Goal: Check status: Check status

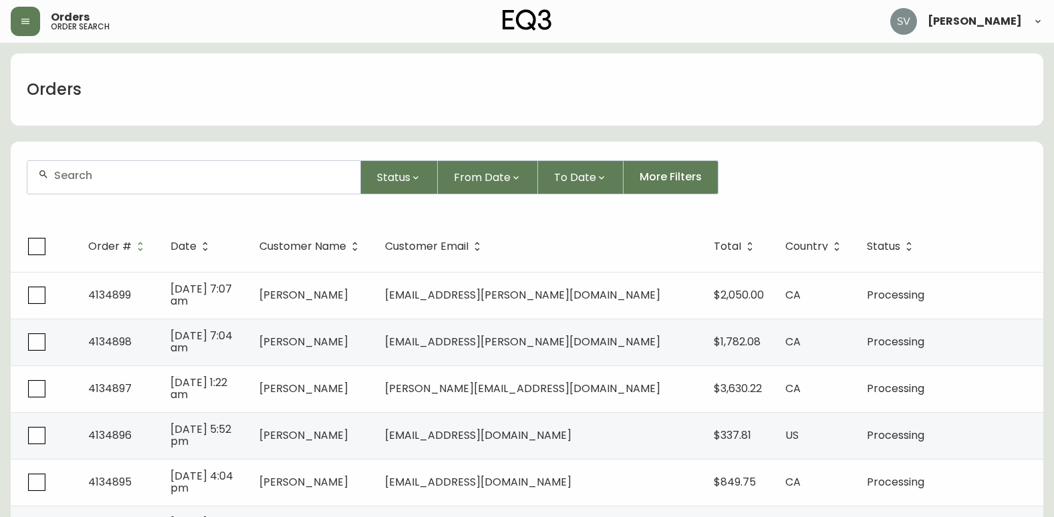
click at [108, 168] on div at bounding box center [193, 177] width 333 height 33
drag, startPoint x: 108, startPoint y: 168, endPoint x: 80, endPoint y: 184, distance: 32.3
click at [80, 184] on div at bounding box center [193, 177] width 333 height 33
drag, startPoint x: 80, startPoint y: 184, endPoint x: 92, endPoint y: 172, distance: 16.5
click at [92, 172] on input "text" at bounding box center [201, 175] width 295 height 13
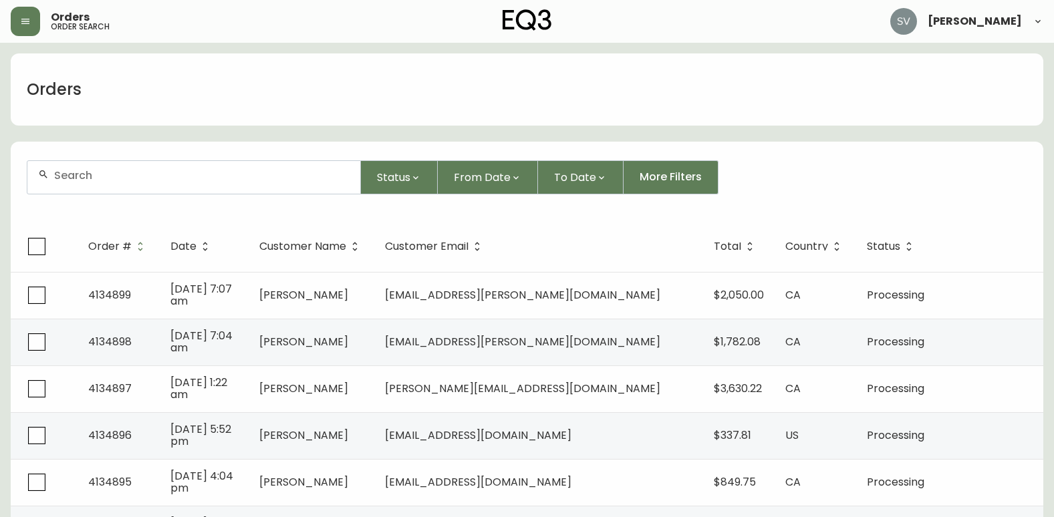
paste input "heres some quick hits : 822800- EMAIL Bark colour, not rotten 788814 - EMAIL TO…"
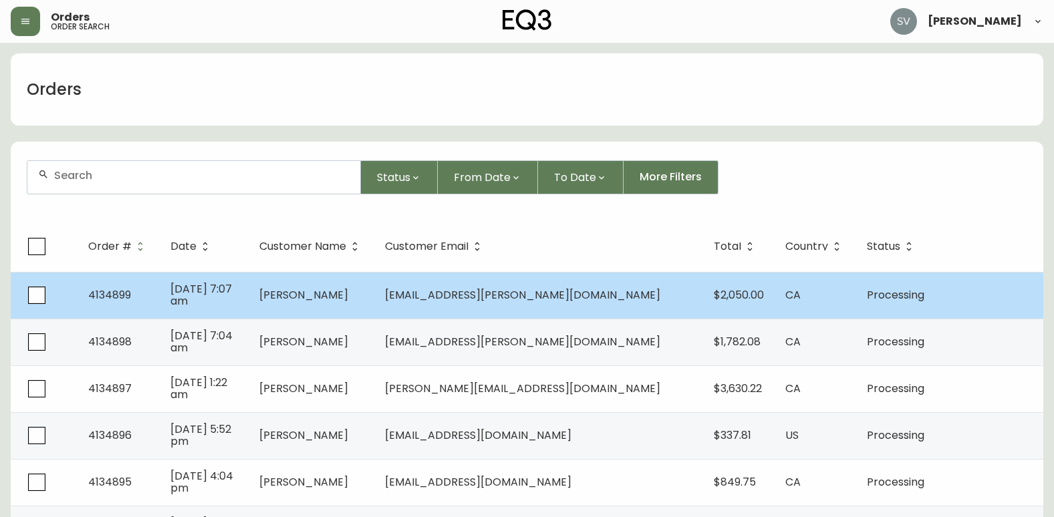
type input "heres some quick hits : 822800- EMAIL Bark colour, not rotten 788814 - EMAIL TO…"
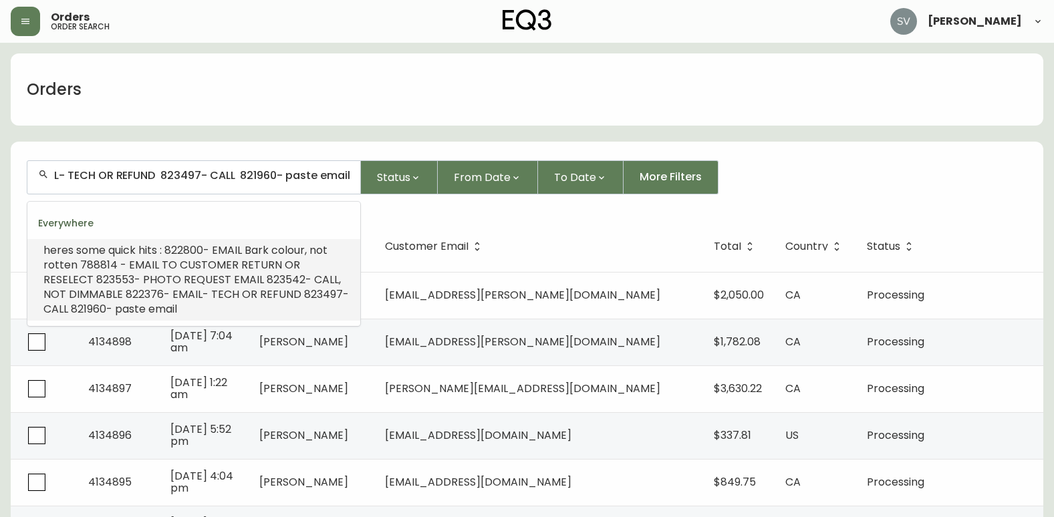
click at [262, 178] on input "heres some quick hits : 822800- EMAIL Bark colour, not rotten 788814 - EMAIL TO…" at bounding box center [201, 175] width 295 height 13
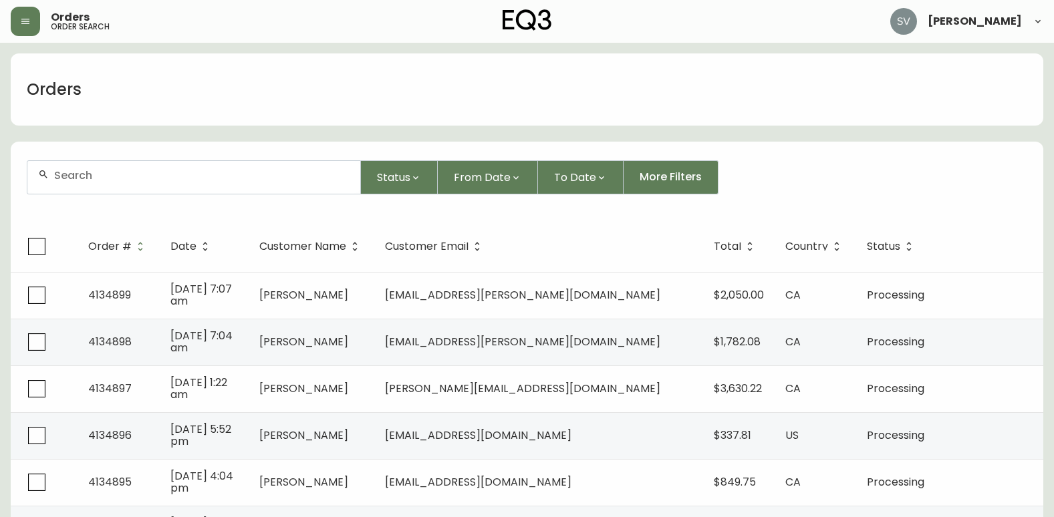
click at [158, 178] on input "text" at bounding box center [201, 175] width 295 height 13
paste input "4134195"
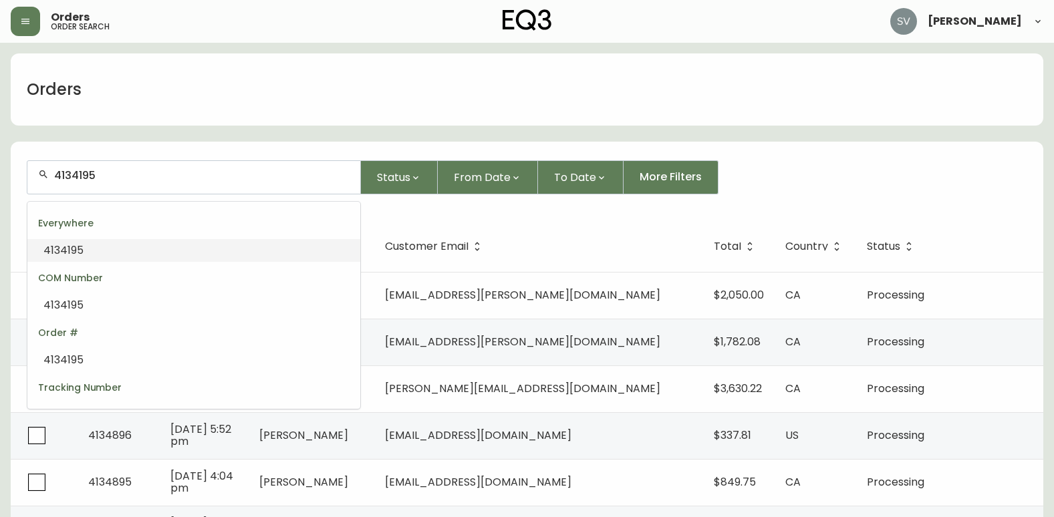
click at [178, 250] on li "4134195" at bounding box center [193, 250] width 333 height 23
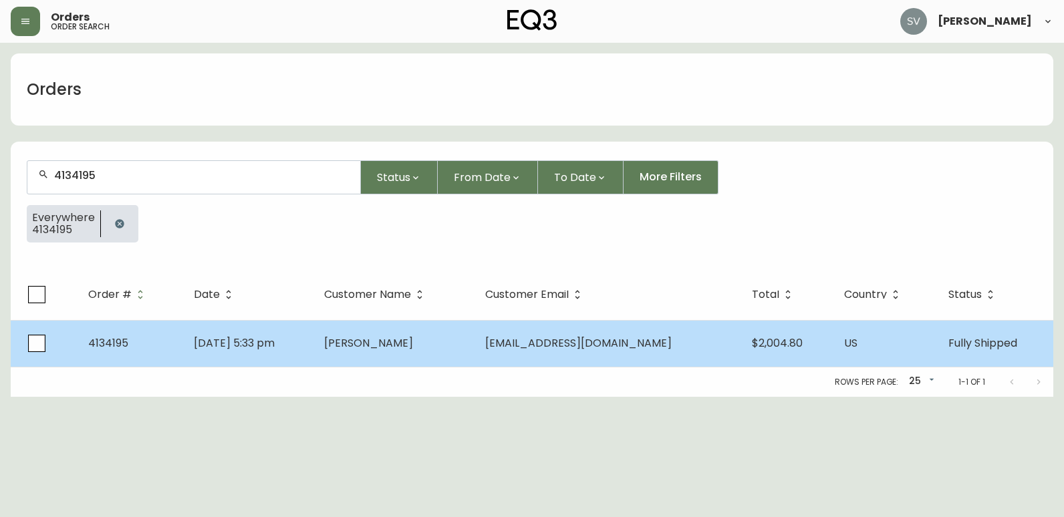
type input "4134195"
click at [408, 351] on td "[PERSON_NAME]" at bounding box center [393, 343] width 161 height 47
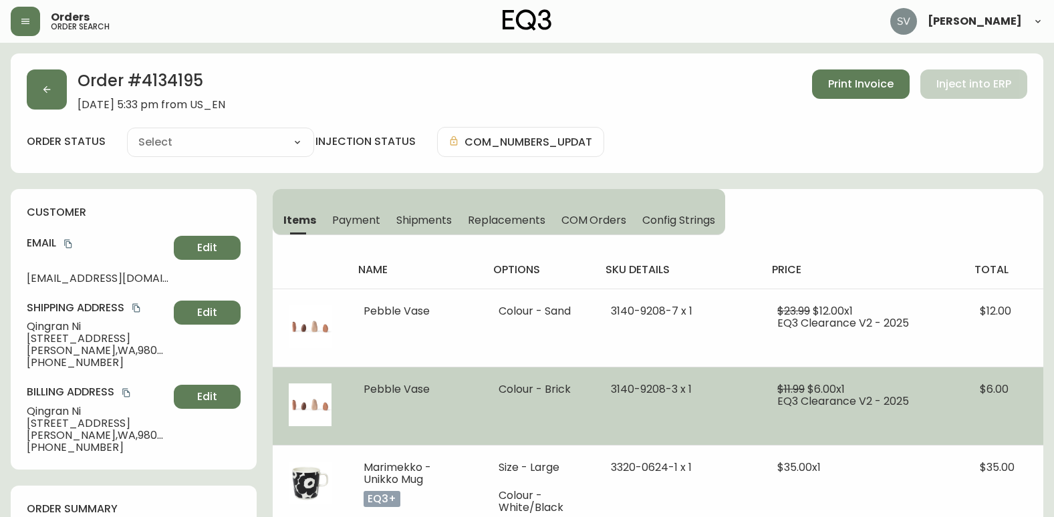
type input "Fully Shipped"
select select "FULLY_SHIPPED"
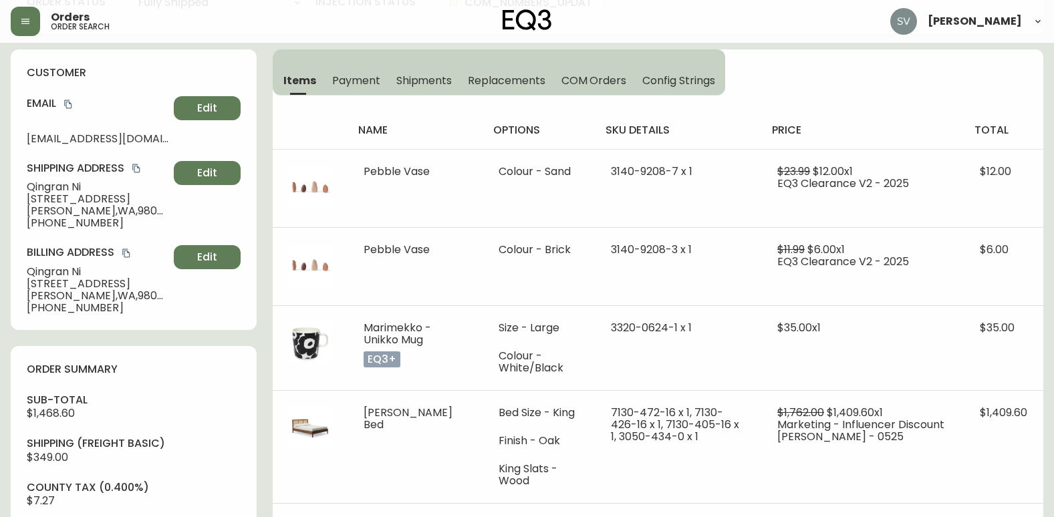
scroll to position [134, 0]
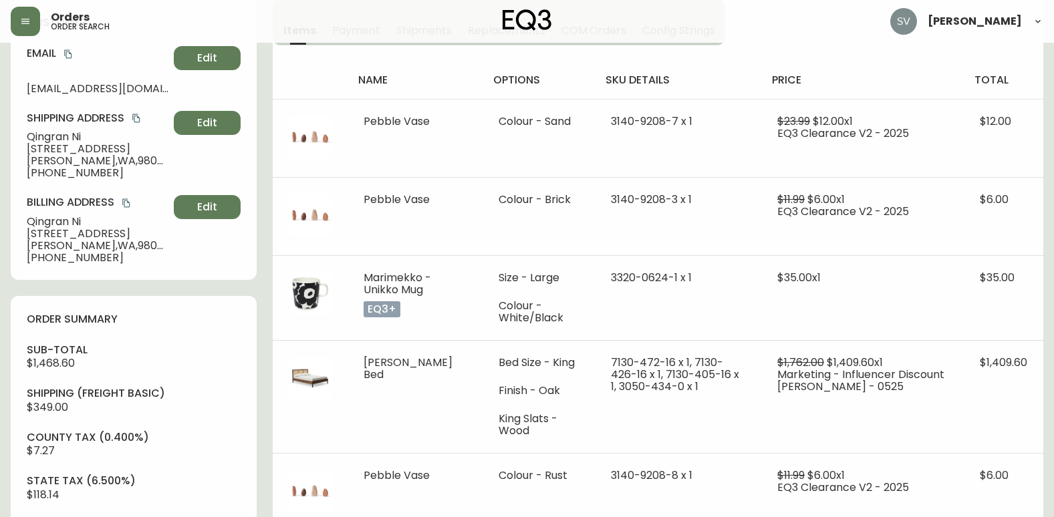
scroll to position [0, 0]
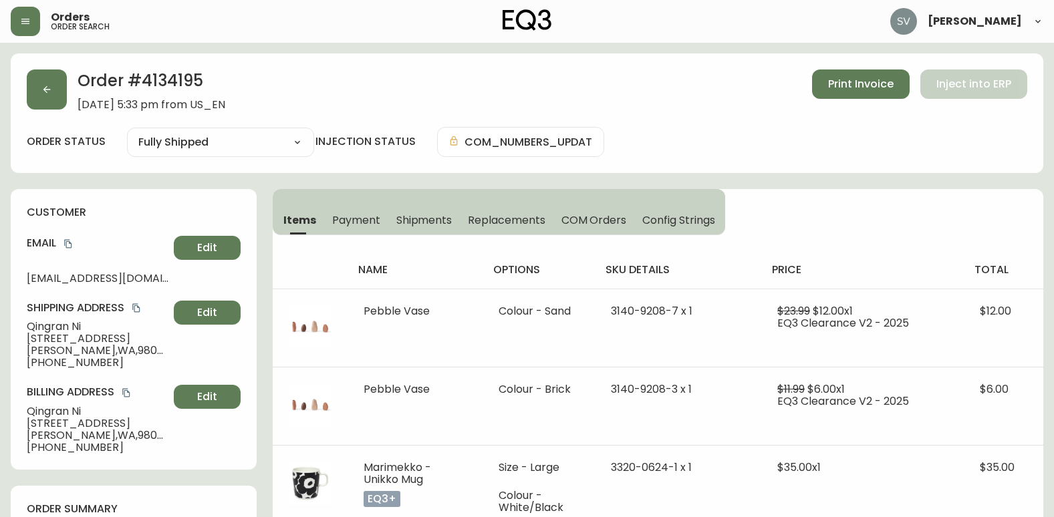
click at [1027, 236] on div "name options sku details price total Pebble Vase Colour - Sand 3140-9208-7 x 1 …" at bounding box center [658, 478] width 770 height 486
